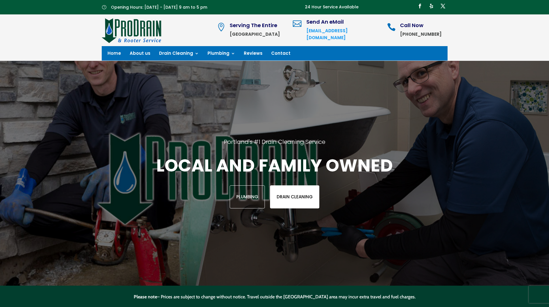
click at [303, 195] on link "Drain Cleaning" at bounding box center [294, 196] width 49 height 23
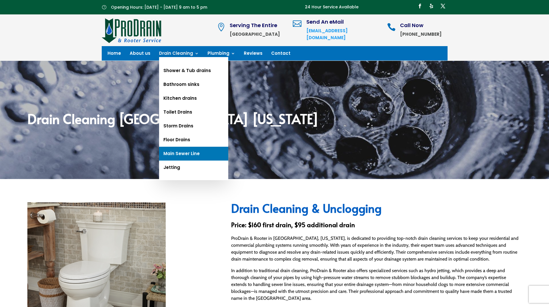
click at [182, 152] on link "Main Sewer Line" at bounding box center [193, 154] width 69 height 14
